Goal: Transaction & Acquisition: Book appointment/travel/reservation

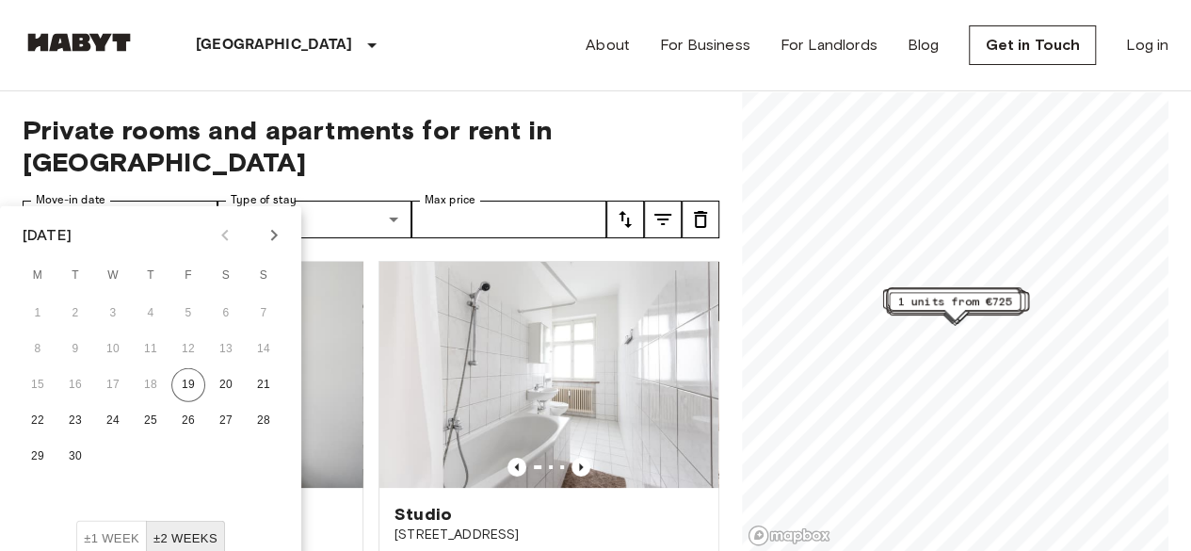
click at [264, 239] on icon "Next month" at bounding box center [274, 235] width 23 height 23
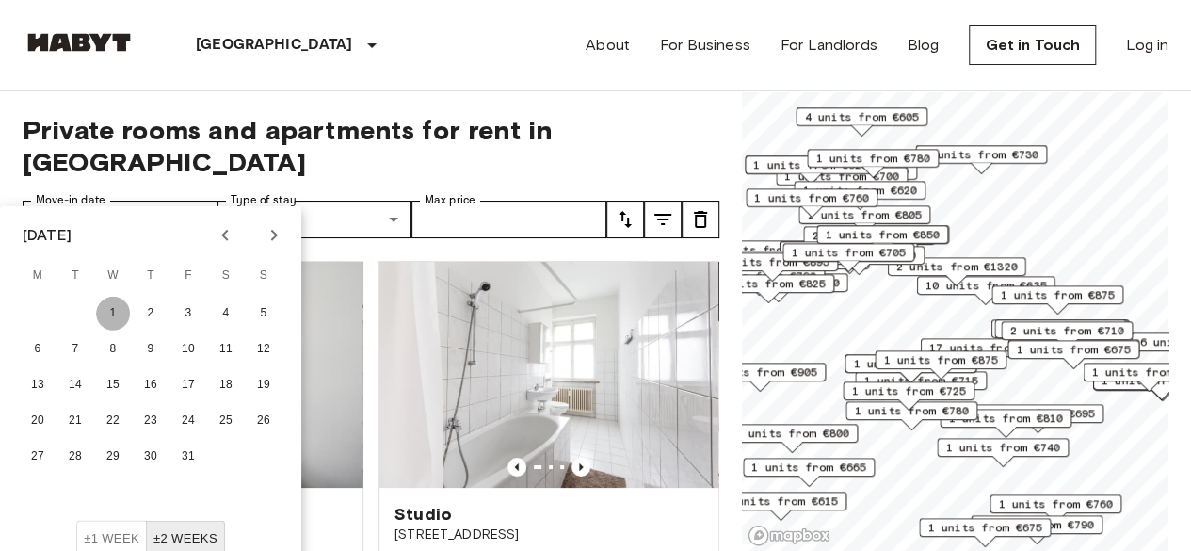
click at [109, 312] on button "1" at bounding box center [113, 313] width 34 height 34
type input "**********"
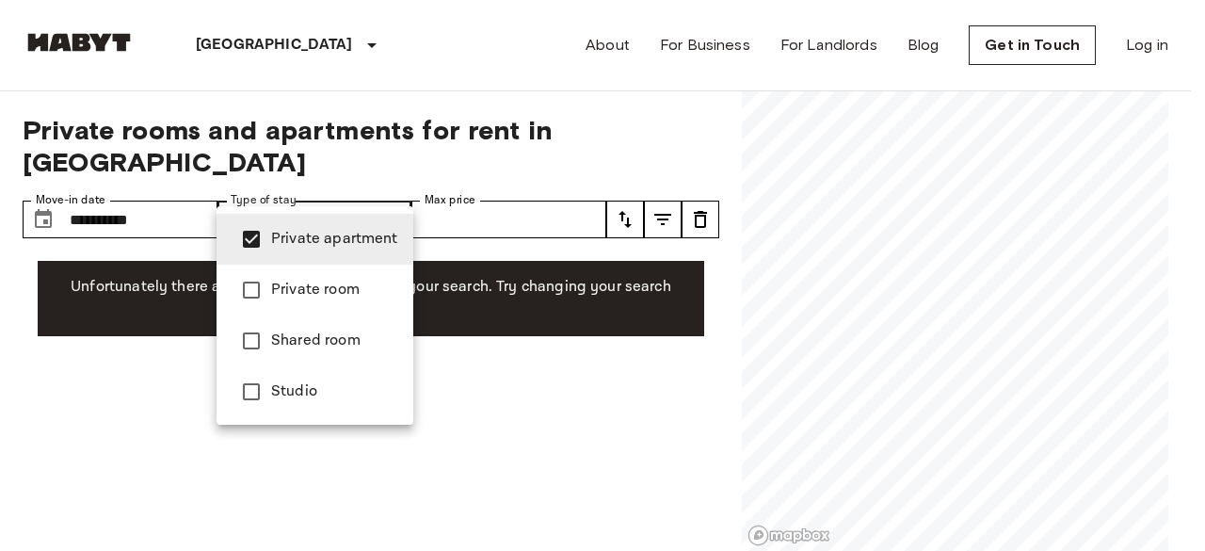
type input "**********"
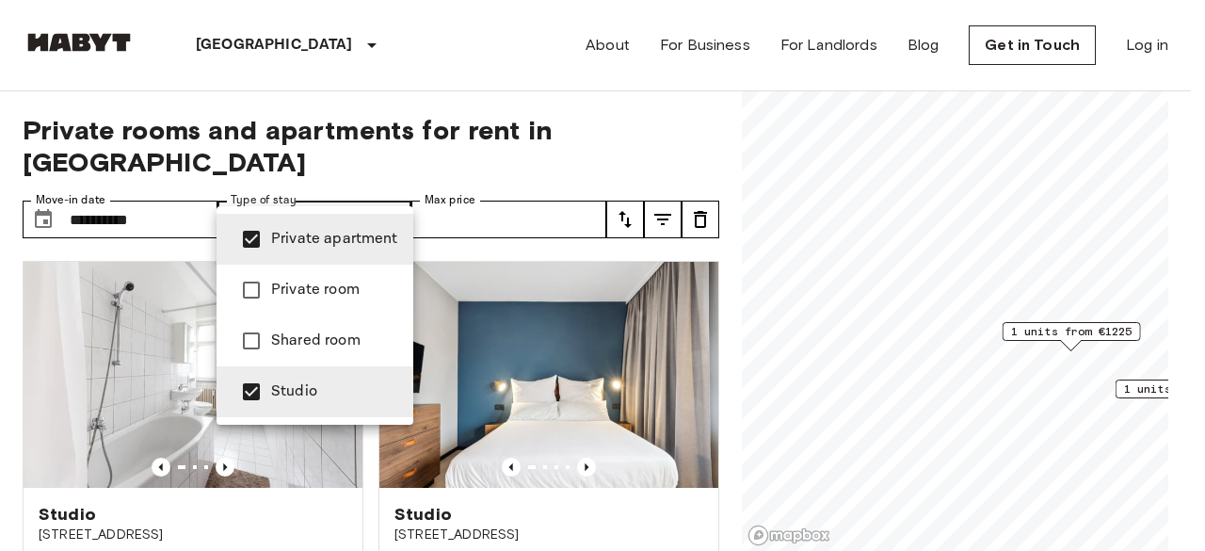
click at [579, 186] on div at bounding box center [602, 275] width 1205 height 551
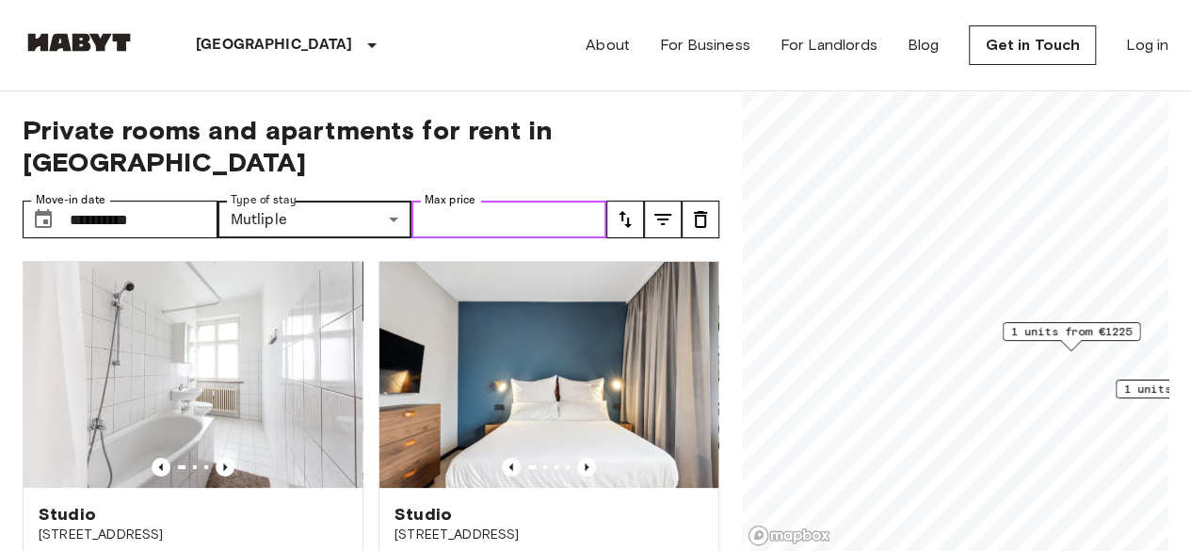
click at [548, 200] on input "Max price" at bounding box center [508, 219] width 195 height 38
type input "****"
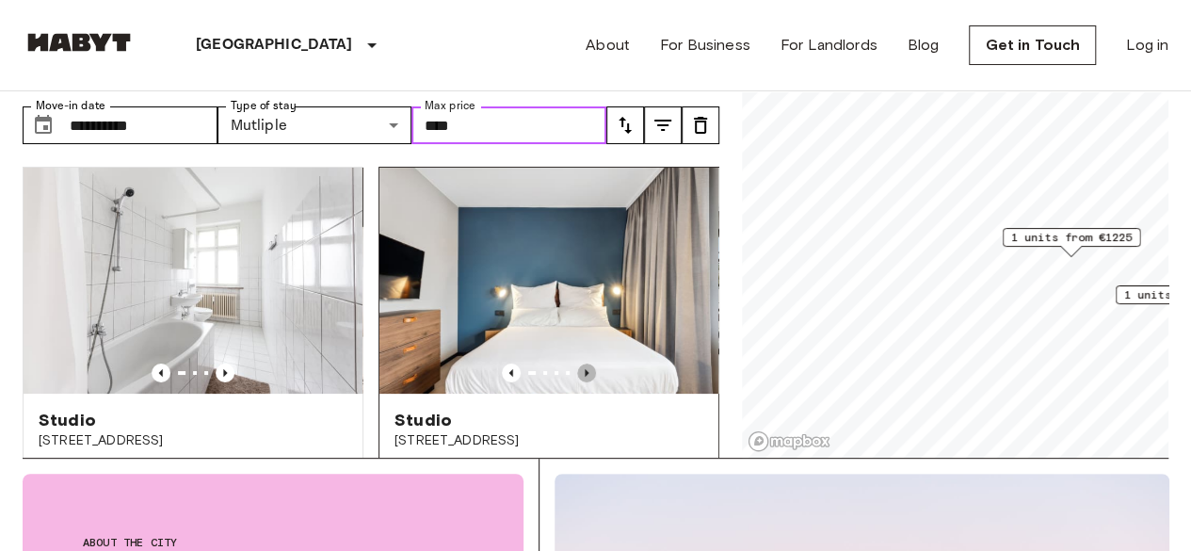
click at [581, 363] on icon "Previous image" at bounding box center [586, 372] width 19 height 19
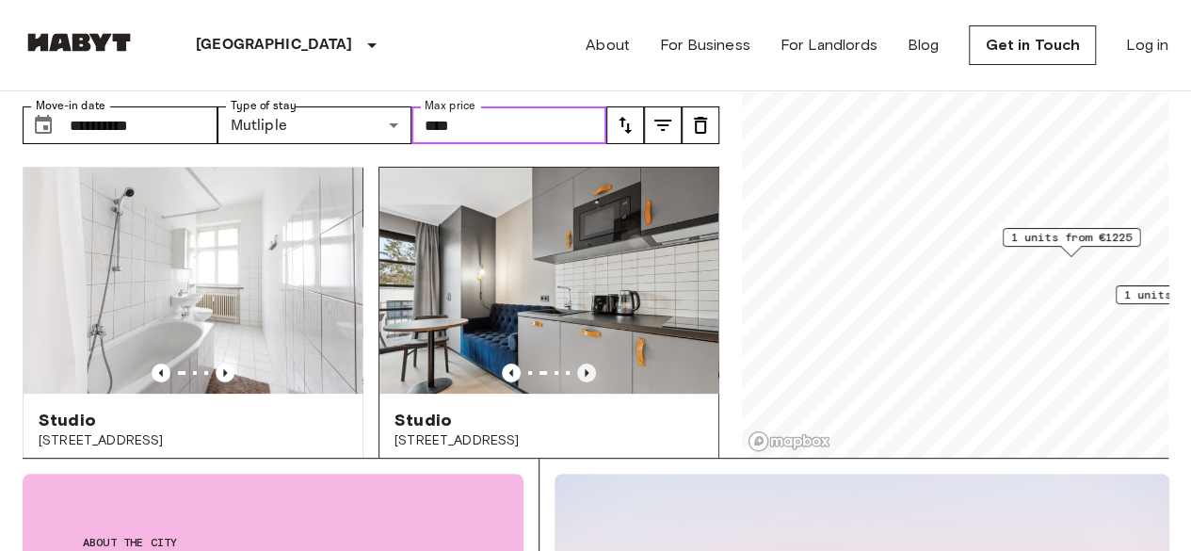
click at [581, 363] on icon "Previous image" at bounding box center [586, 372] width 19 height 19
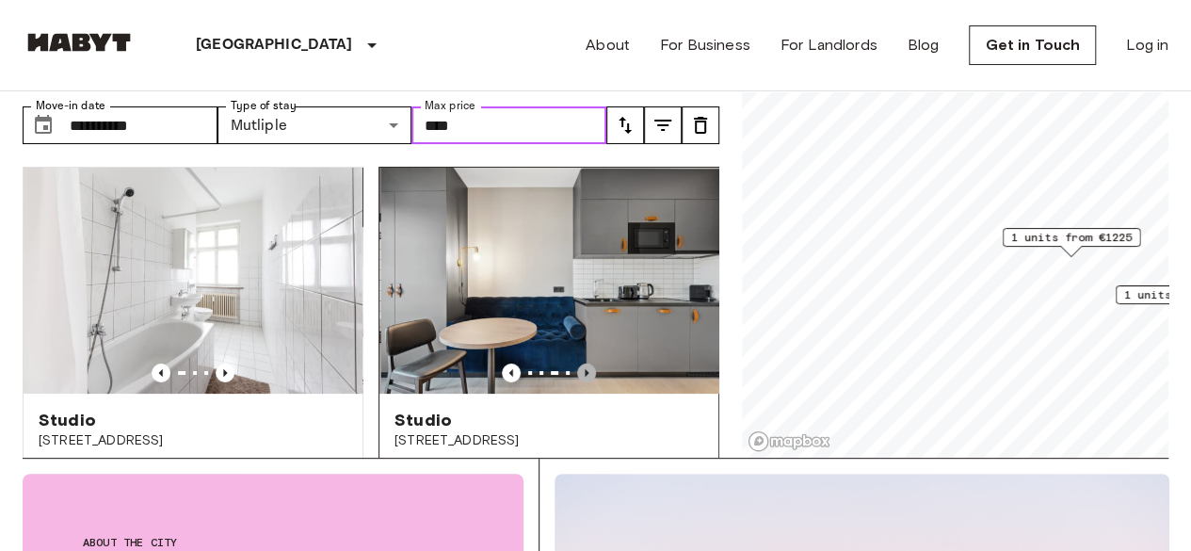
click at [581, 363] on icon "Previous image" at bounding box center [586, 372] width 19 height 19
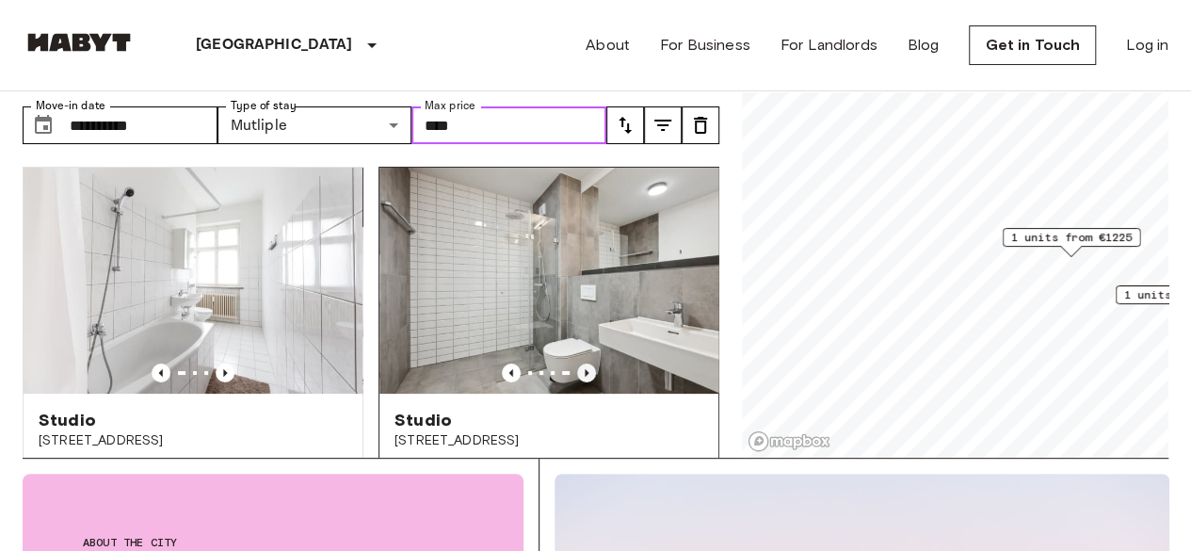
click at [581, 363] on icon "Previous image" at bounding box center [586, 372] width 19 height 19
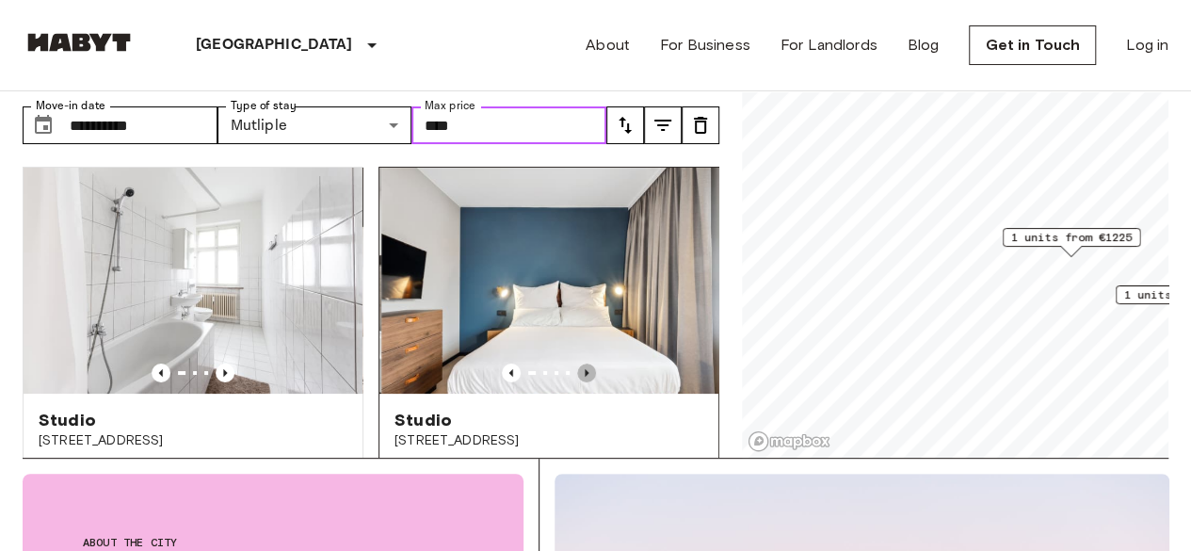
click at [581, 363] on icon "Previous image" at bounding box center [586, 372] width 19 height 19
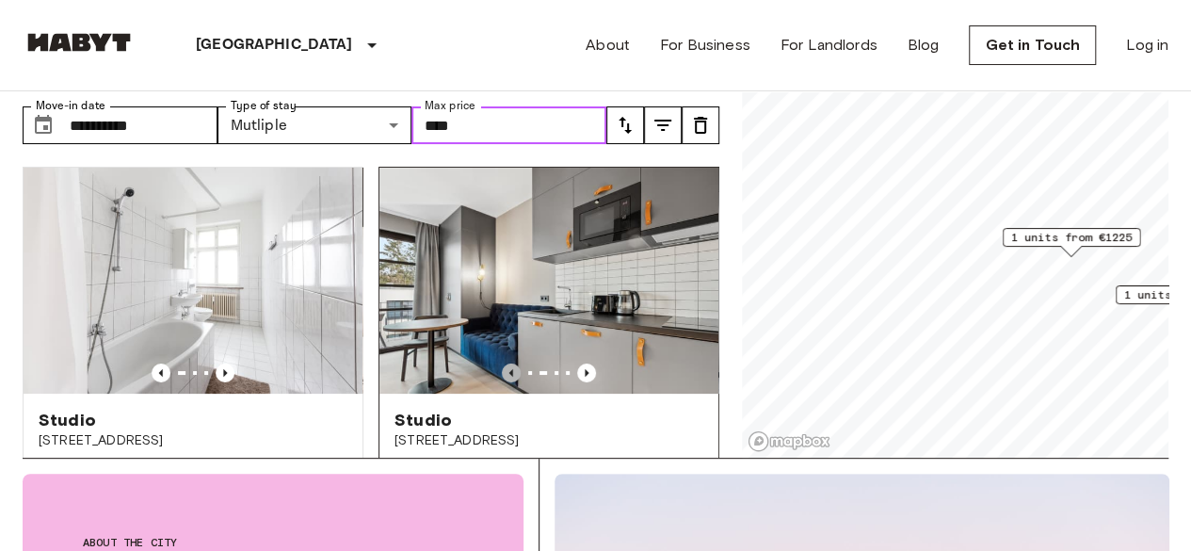
click at [502, 363] on icon "Previous image" at bounding box center [511, 372] width 19 height 19
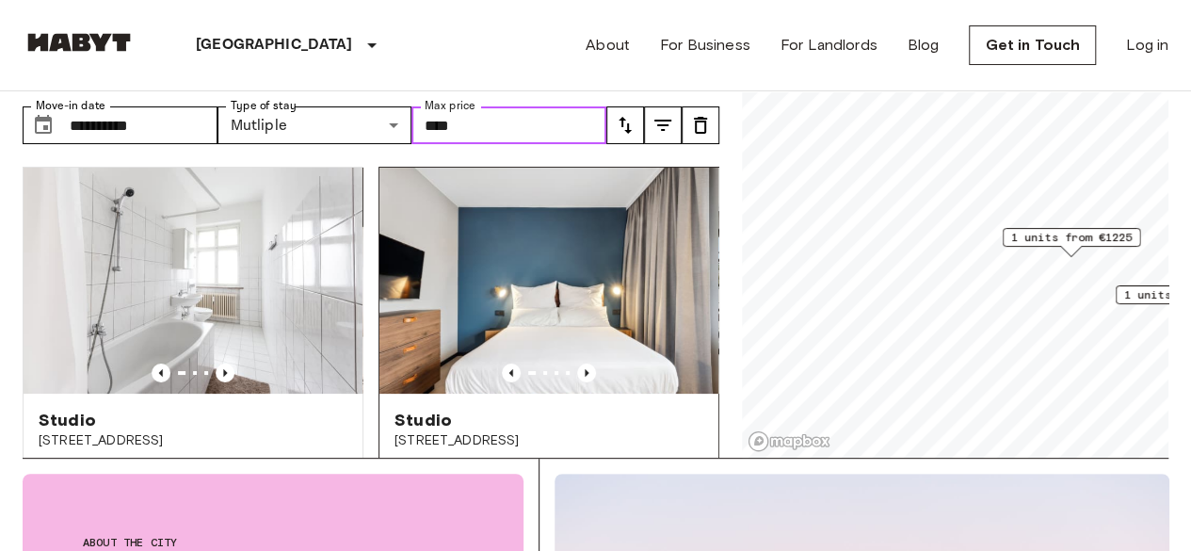
click at [495, 270] on img at bounding box center [548, 281] width 339 height 226
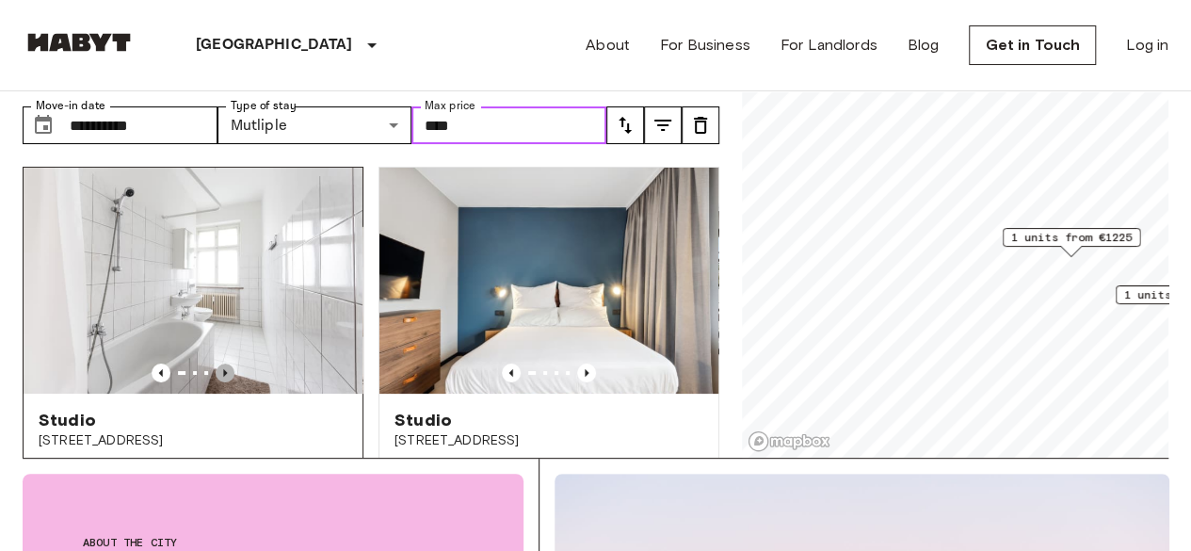
click at [223, 369] on icon "Previous image" at bounding box center [225, 373] width 4 height 8
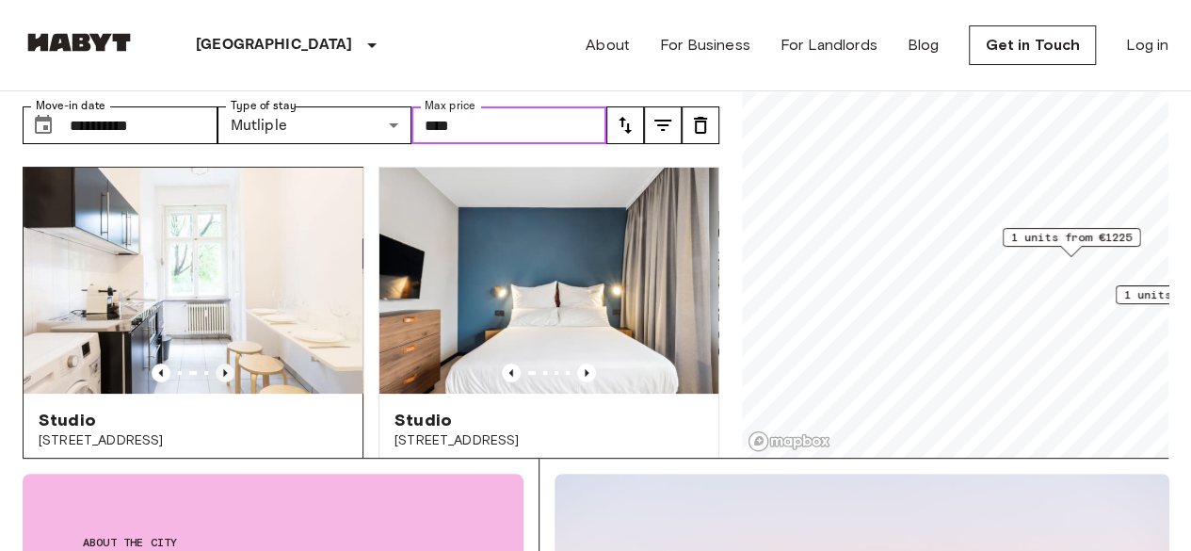
click at [223, 369] on icon "Previous image" at bounding box center [225, 373] width 4 height 8
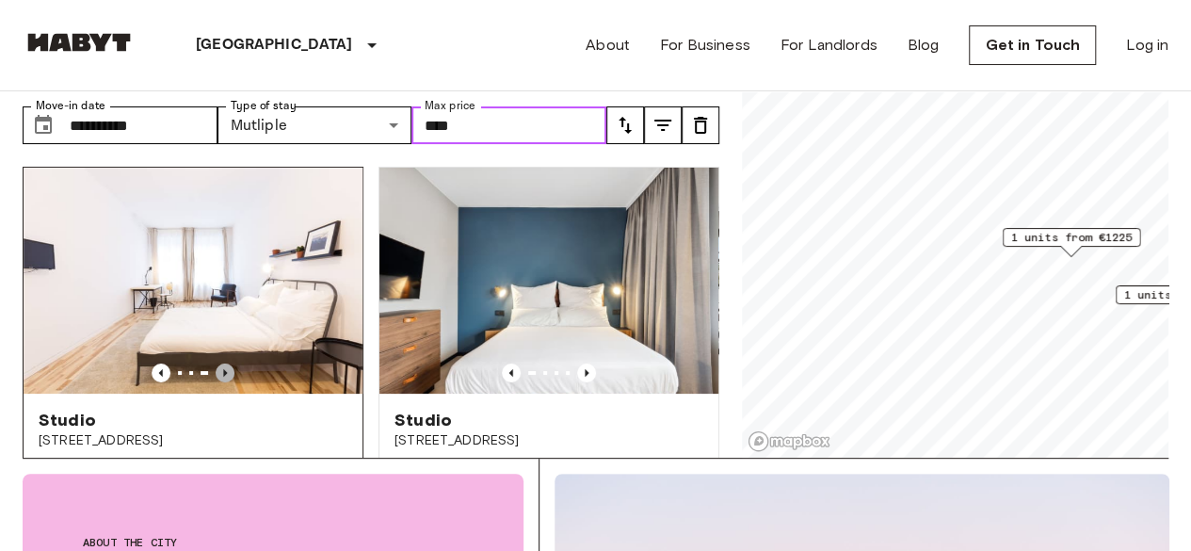
click at [223, 369] on icon "Previous image" at bounding box center [225, 373] width 4 height 8
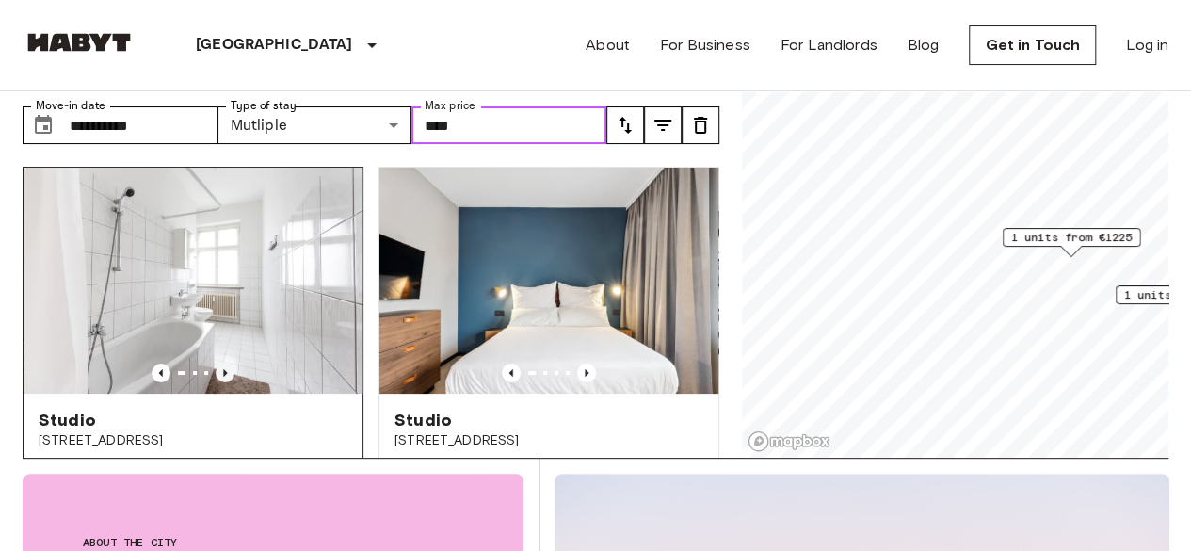
click at [223, 369] on icon "Previous image" at bounding box center [225, 373] width 4 height 8
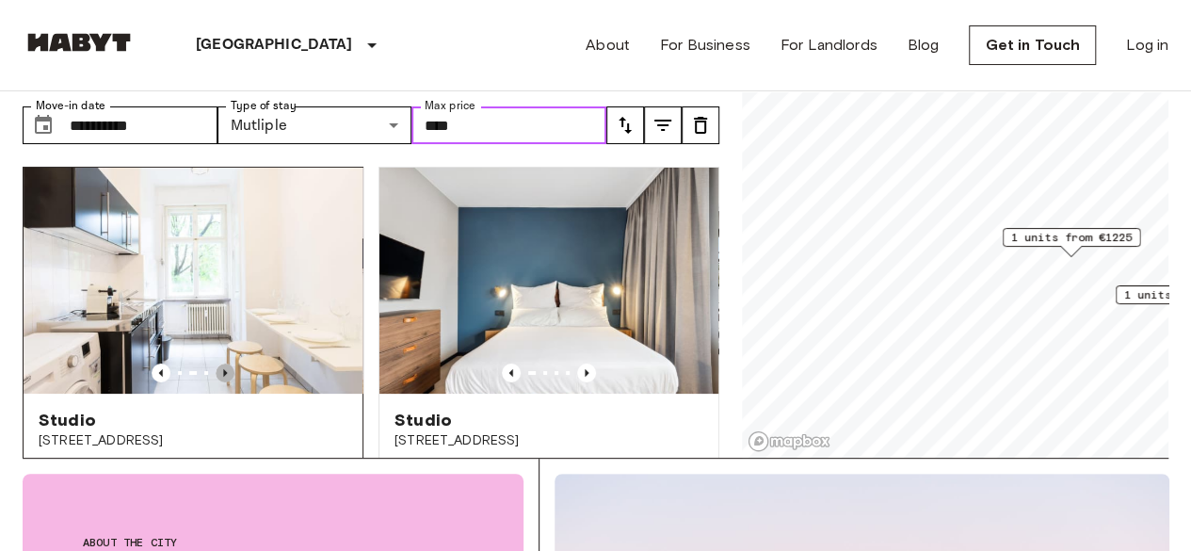
click at [223, 369] on icon "Previous image" at bounding box center [225, 373] width 4 height 8
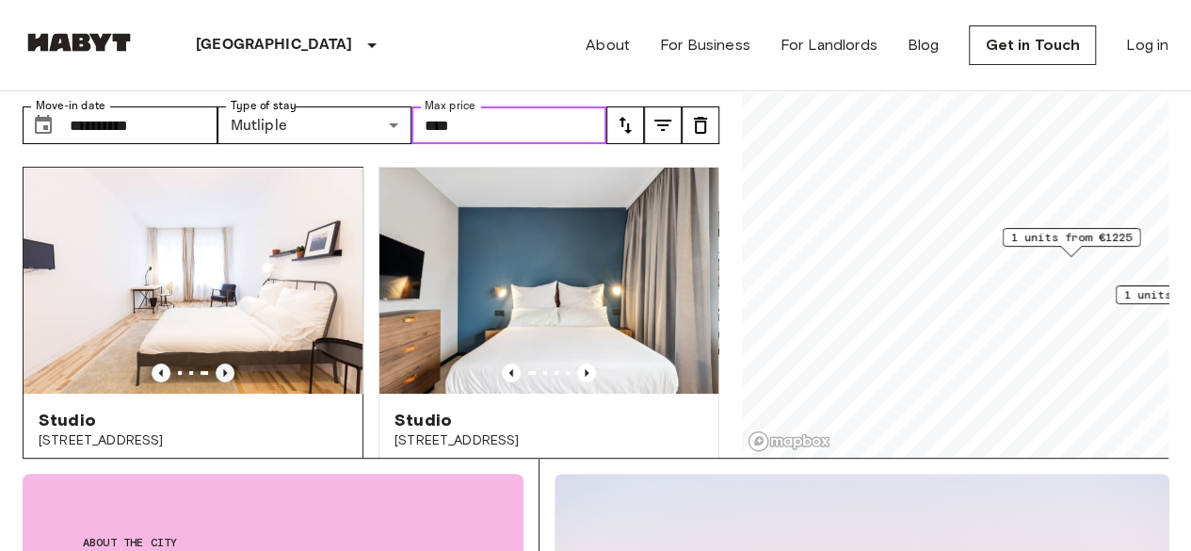
click at [223, 369] on icon "Previous image" at bounding box center [225, 373] width 4 height 8
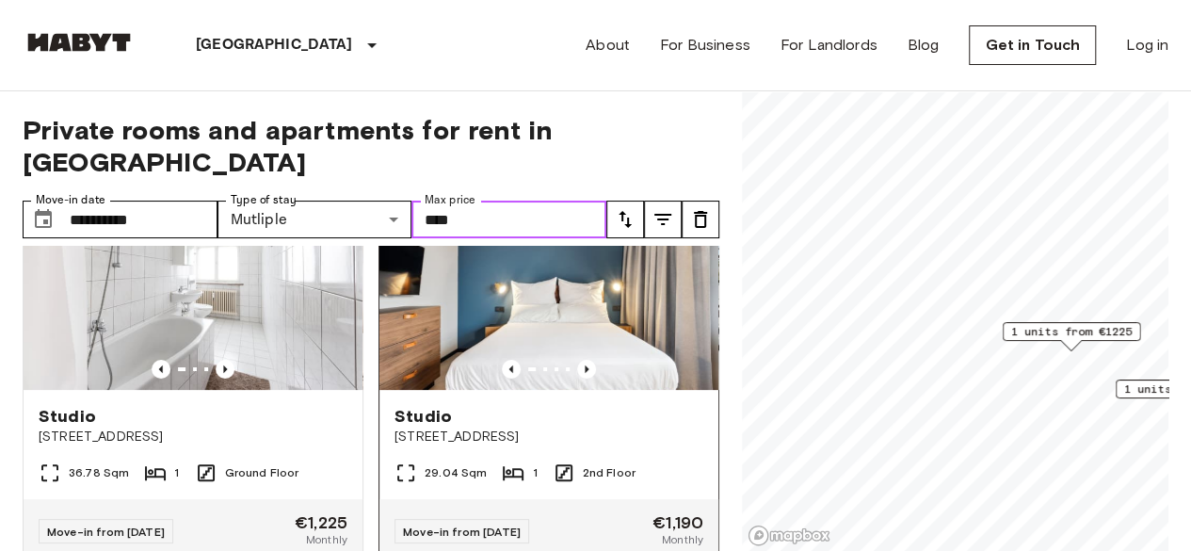
scroll to position [139, 0]
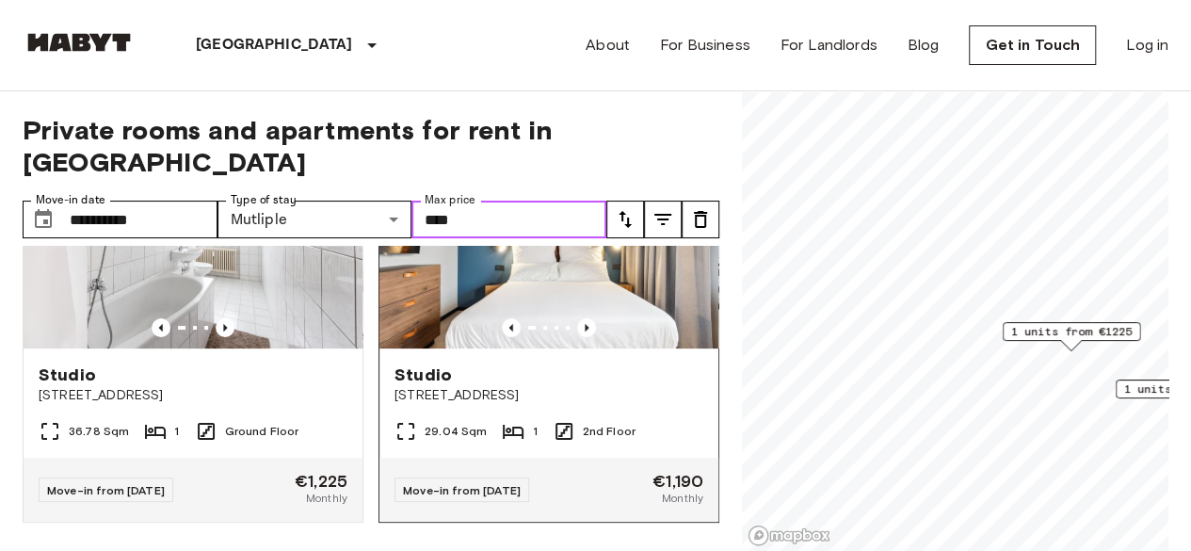
click at [590, 267] on img at bounding box center [548, 235] width 339 height 226
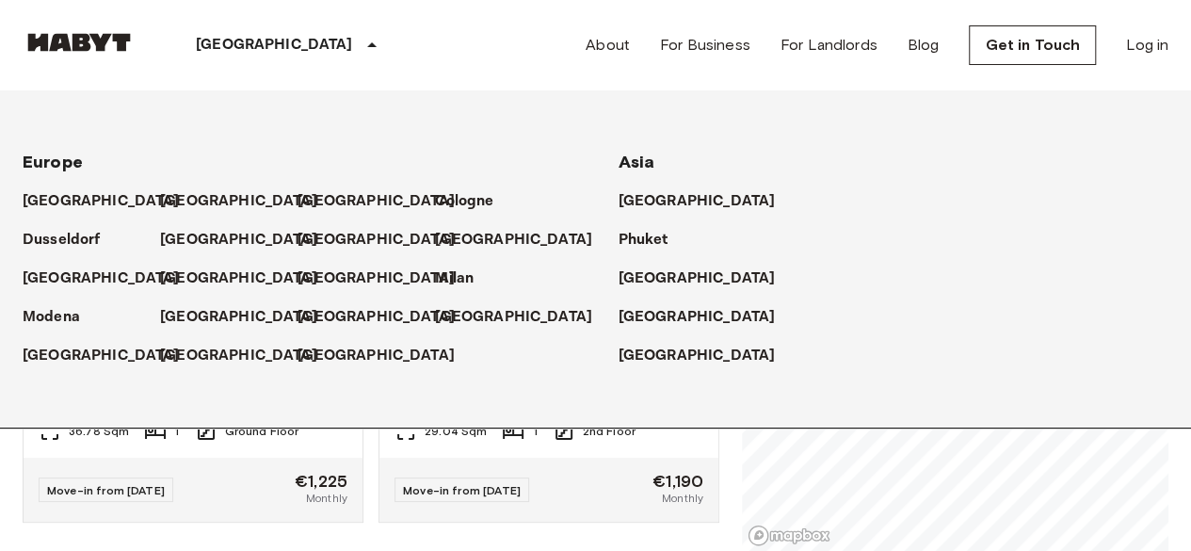
click at [360, 36] on icon at bounding box center [371, 45] width 23 height 23
click at [360, 42] on icon at bounding box center [371, 45] width 23 height 23
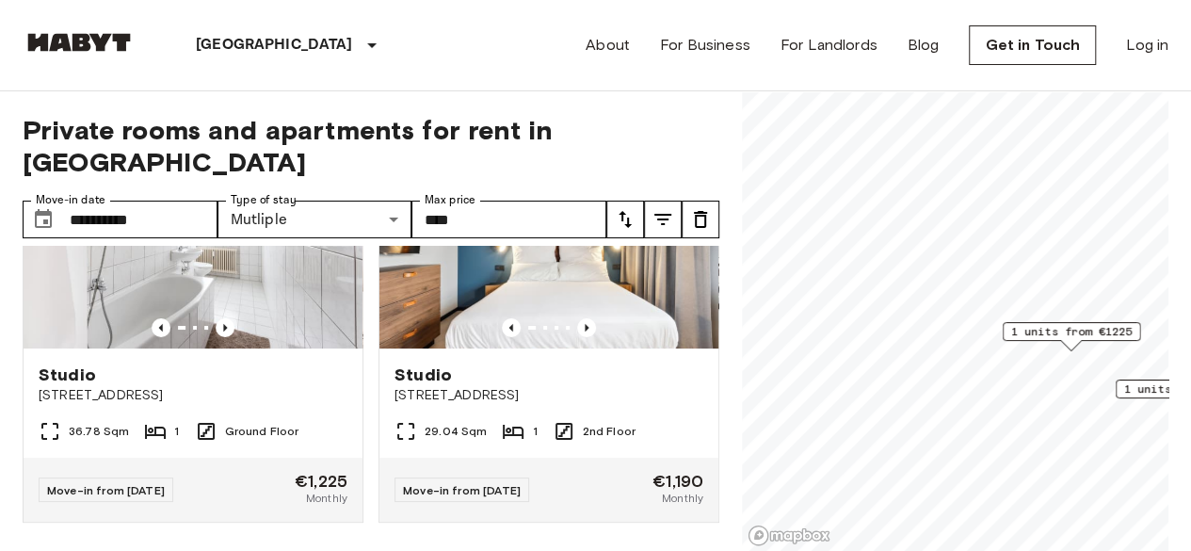
click at [360, 42] on icon at bounding box center [371, 45] width 23 height 23
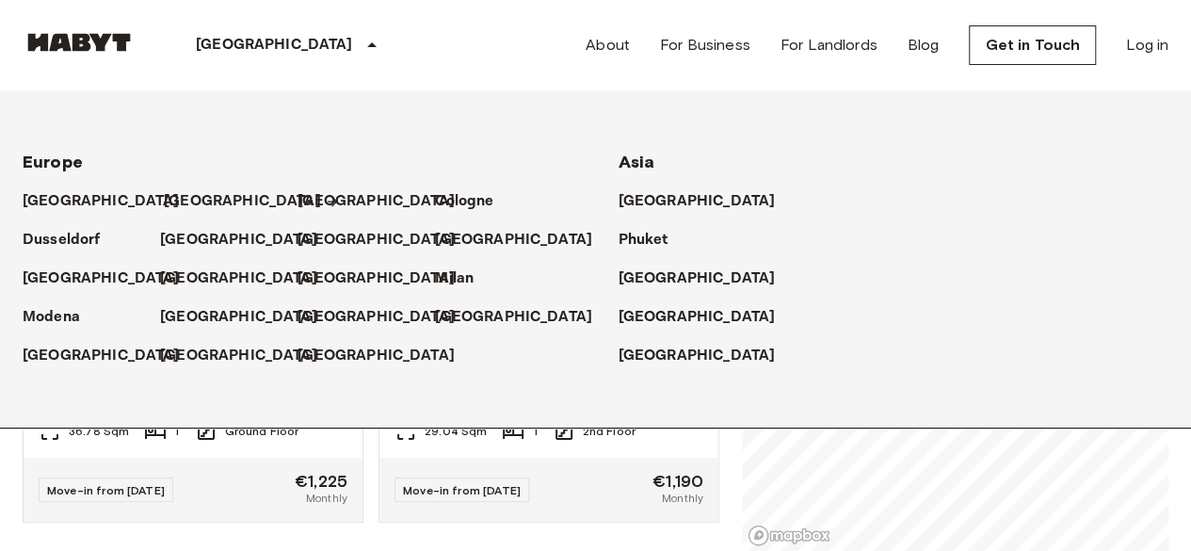
click at [188, 203] on p "[GEOGRAPHIC_DATA]" at bounding box center [242, 201] width 157 height 23
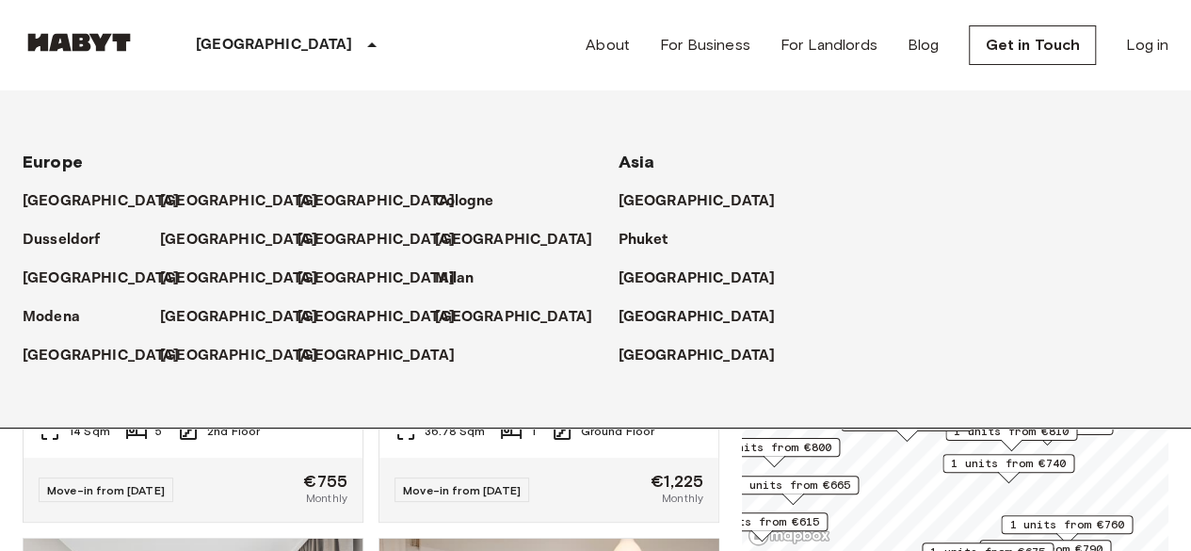
click at [187, 202] on p "[GEOGRAPHIC_DATA]" at bounding box center [242, 201] width 157 height 23
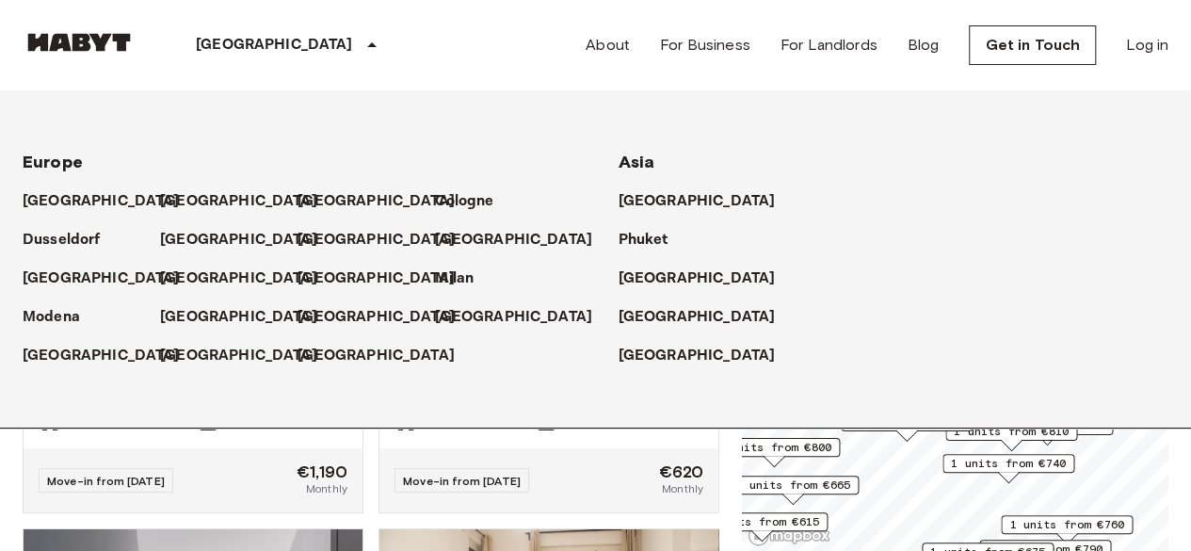
scroll to position [610, 0]
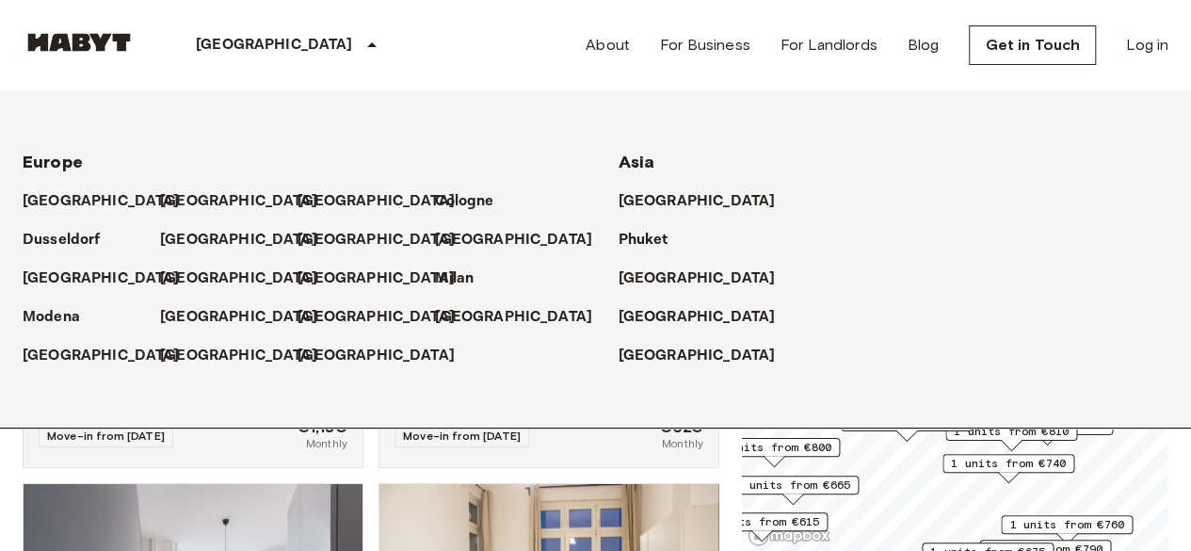
click at [360, 46] on icon at bounding box center [371, 45] width 23 height 23
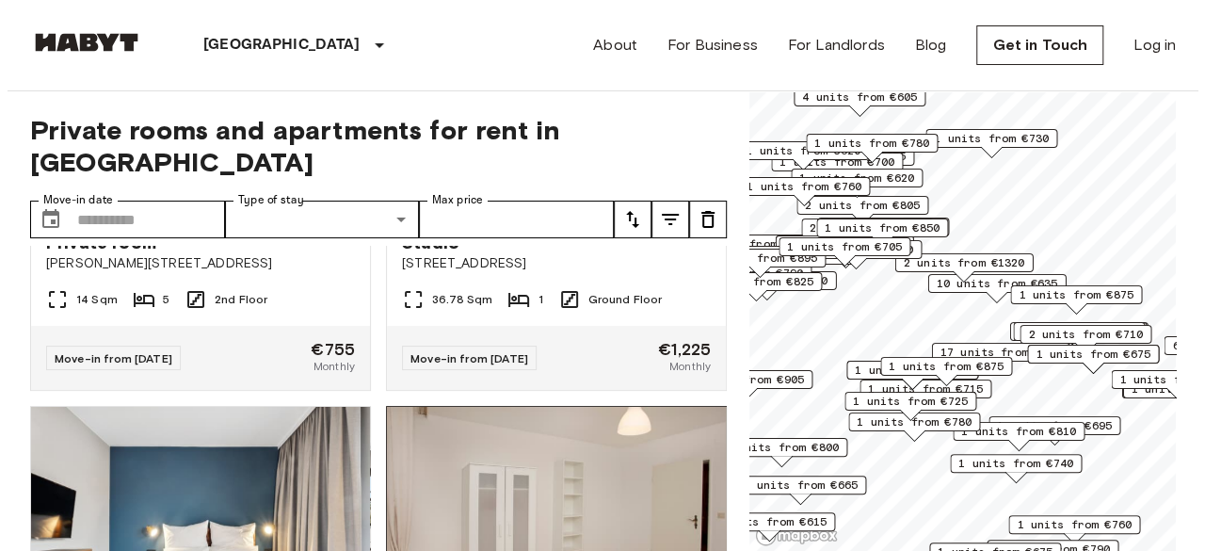
scroll to position [139, 0]
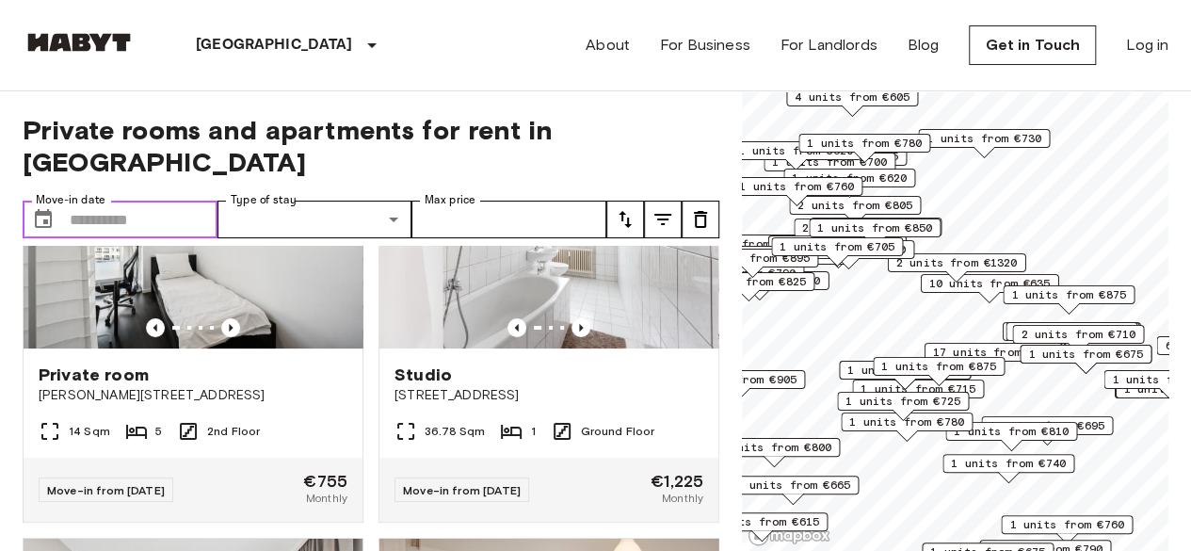
click at [168, 200] on input "Move-in date" at bounding box center [144, 219] width 148 height 38
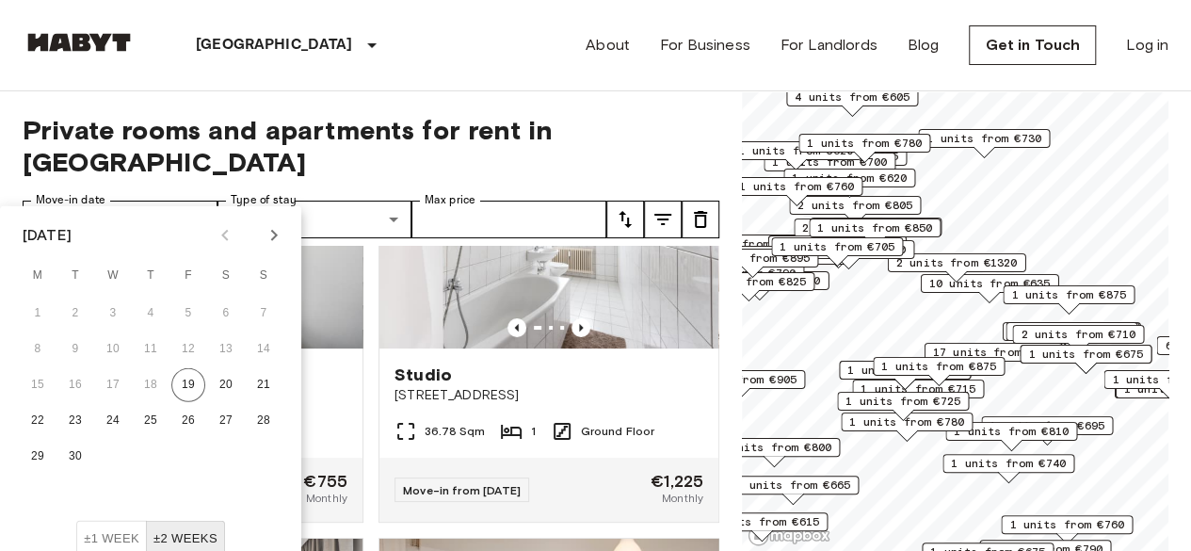
click at [268, 239] on icon "Next month" at bounding box center [274, 235] width 23 height 23
click at [109, 317] on button "1" at bounding box center [113, 313] width 34 height 34
type input "**********"
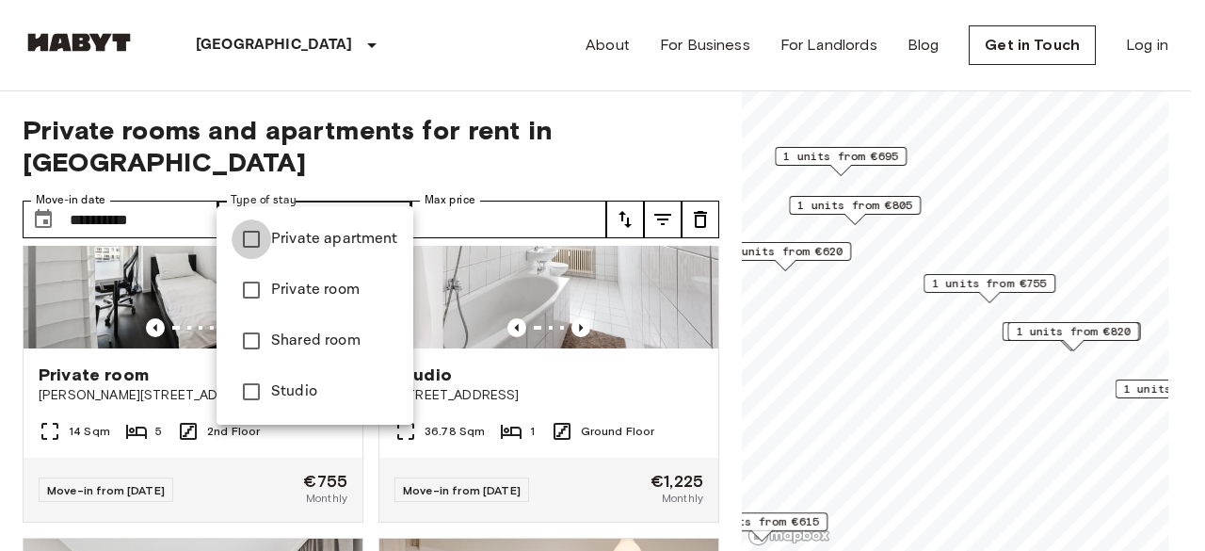
type input "**********"
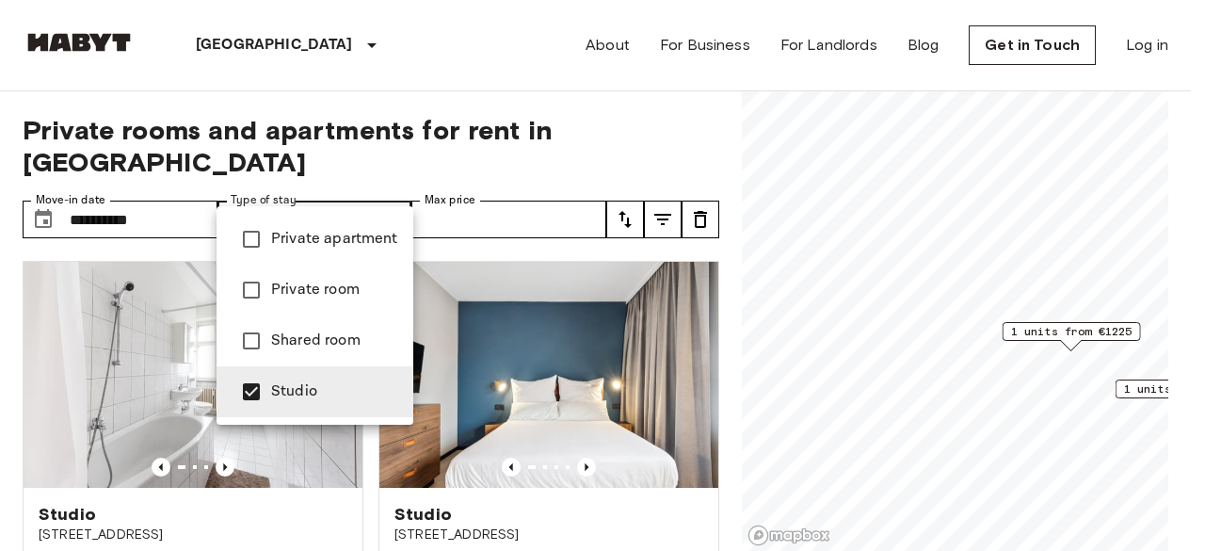
type input "**********"
type input "****"
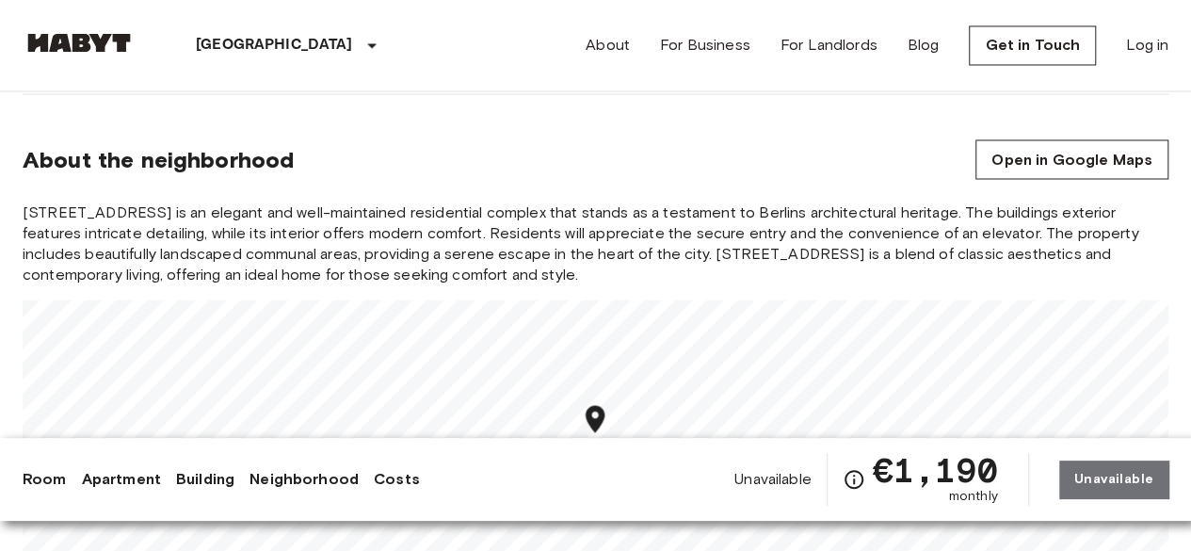
scroll to position [1694, 0]
